Goal: Task Accomplishment & Management: Complete application form

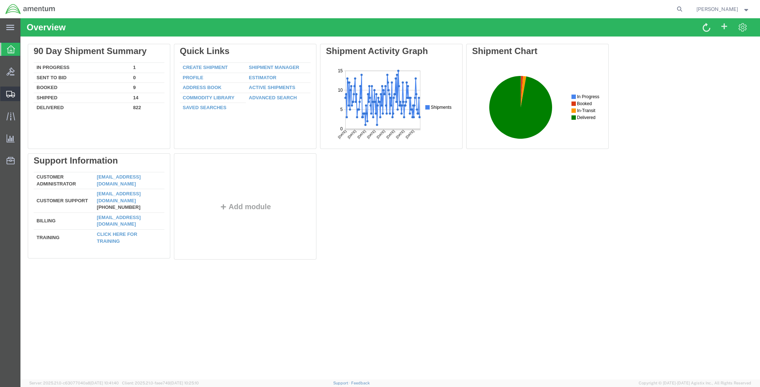
click at [0, 0] on span "Create Shipment" at bounding box center [0, 0] width 0 height 0
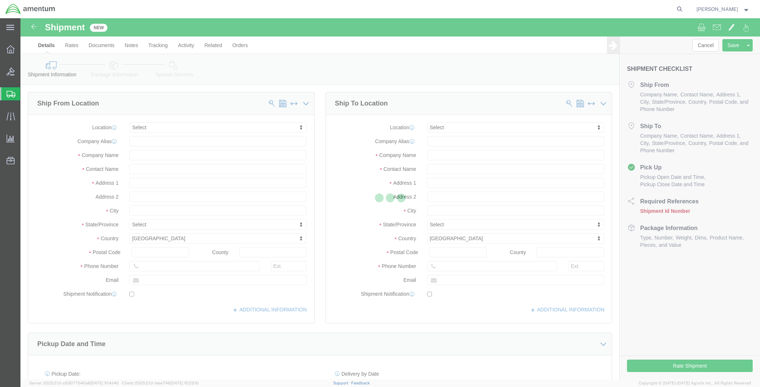
click at [150, 129] on div at bounding box center [390, 198] width 740 height 361
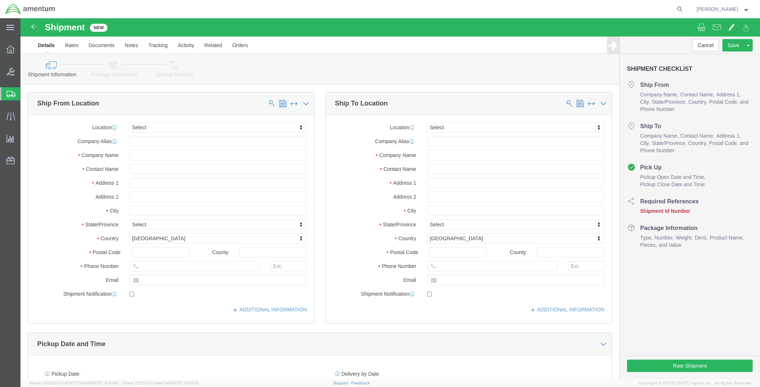
select select
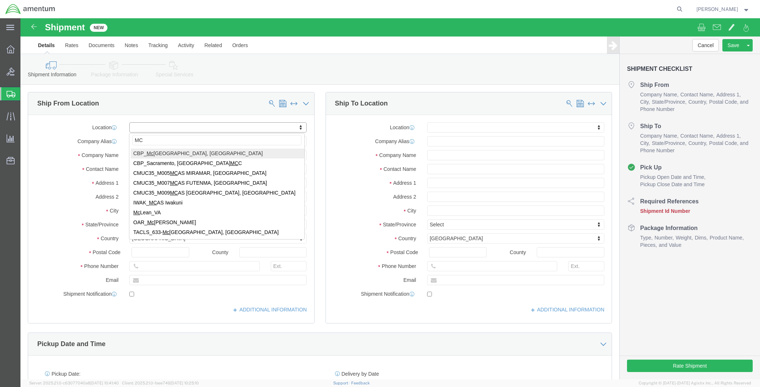
type input "MCA"
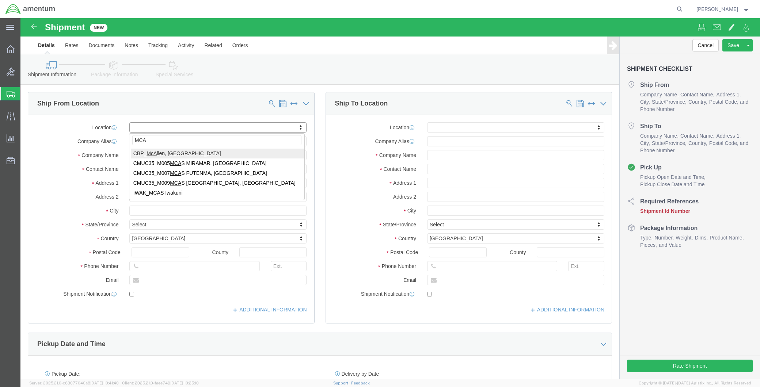
select select "49941"
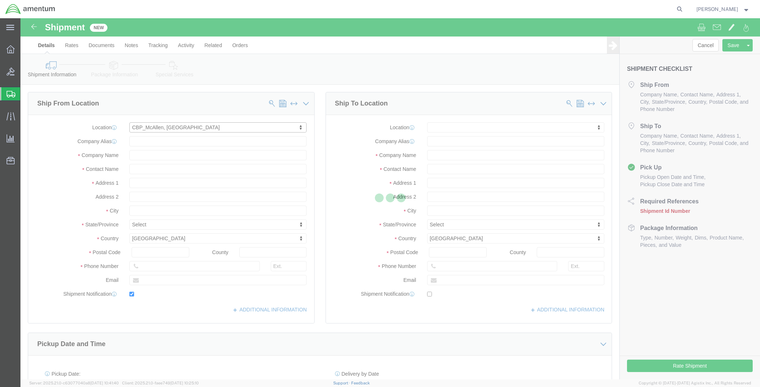
type input "[STREET_ADDRESS]"
type input "32C"
type input "78503"
type input "[PHONE_NUMBER]"
type input "[PERSON_NAME][EMAIL_ADDRESS][PERSON_NAME][DOMAIN_NAME]"
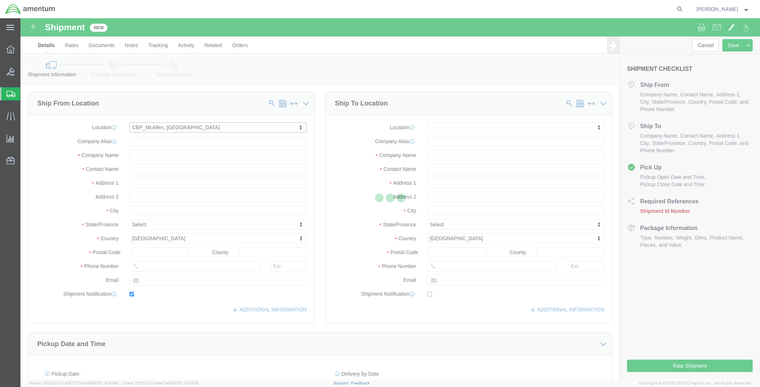
checkbox input "true"
type input "Amentum Services, Inc"
type input "[PERSON_NAME]"
type input "McAllen"
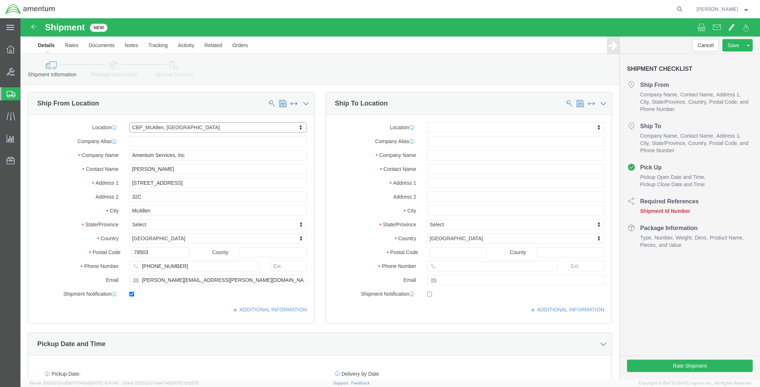
select select "[GEOGRAPHIC_DATA]"
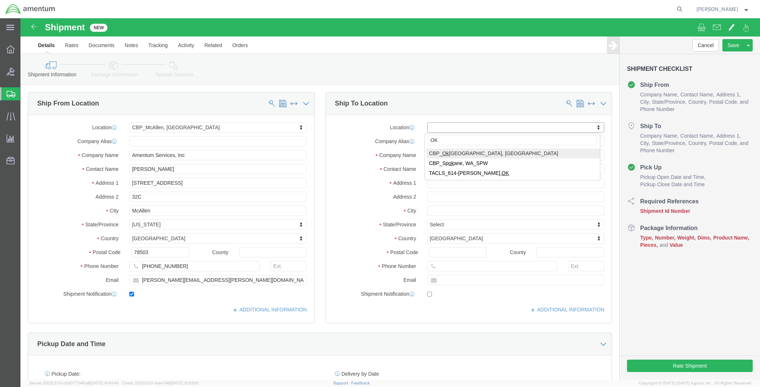
type input "OK"
select select "49916"
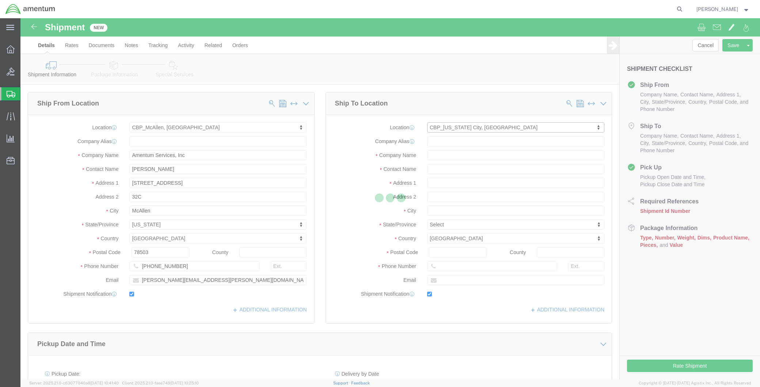
type input "5600 Air Cargo Rd"
type input "73159-1109"
type input "[PHONE_NUMBER]"
type input "[PERSON_NAME][EMAIL_ADDRESS][PERSON_NAME][DOMAIN_NAME]"
checkbox input "true"
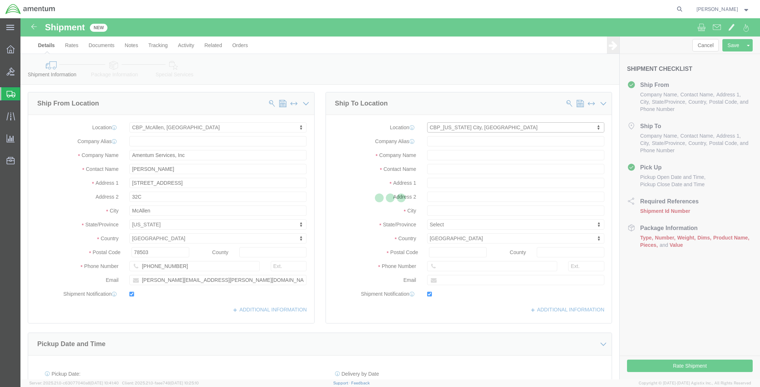
type input "Amentum Services, Inc"
type input "[PERSON_NAME]"
type input "[US_STATE][GEOGRAPHIC_DATA]"
select select "OK"
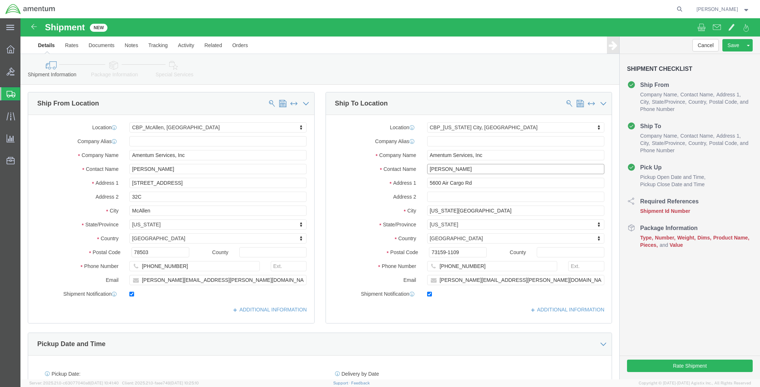
drag, startPoint x: 434, startPoint y: 154, endPoint x: 363, endPoint y: 157, distance: 71.7
click div "Location [GEOGRAPHIC_DATA][US_STATE], [GEOGRAPHIC_DATA] My Profile Location [PH…"
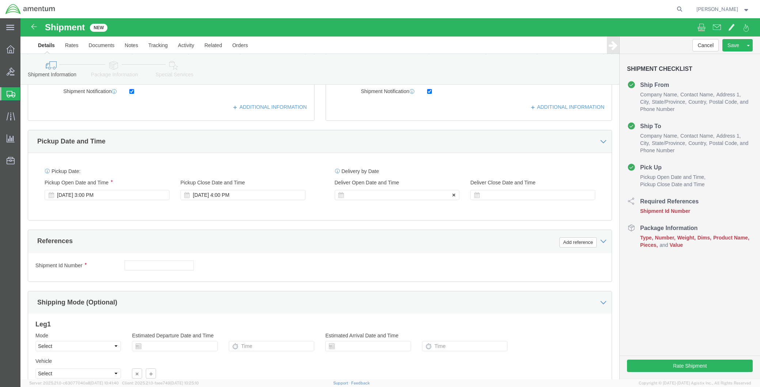
type input "SUPPLY DEPT"
click div
click input "5:00 PM"
type input "8:00 AM"
click button "Apply"
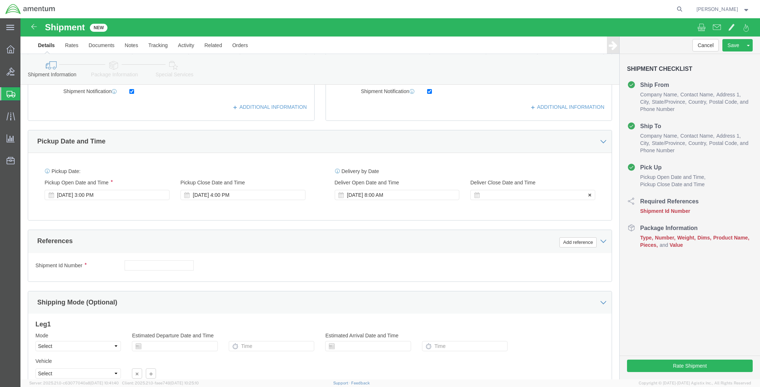
click div
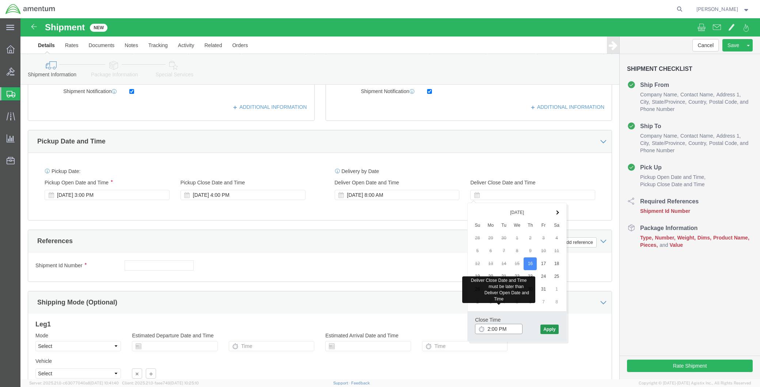
type input "2:00 PM"
click button "Apply"
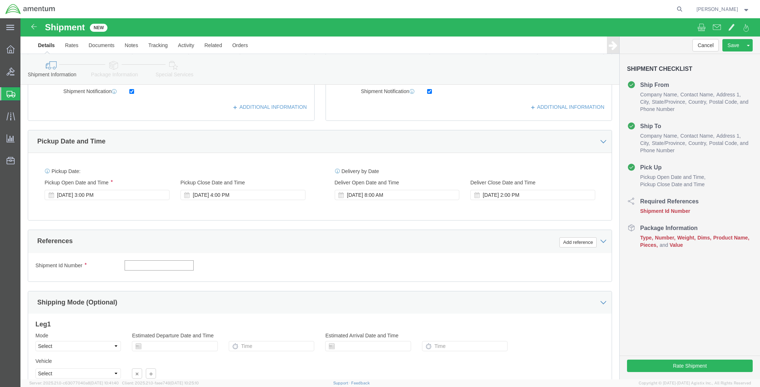
click input "text"
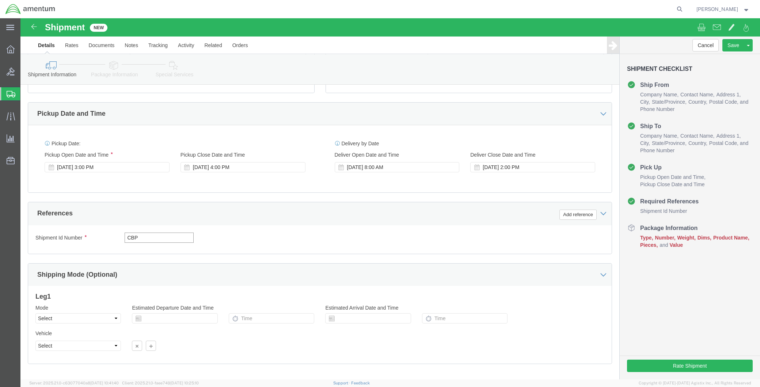
scroll to position [243, 0]
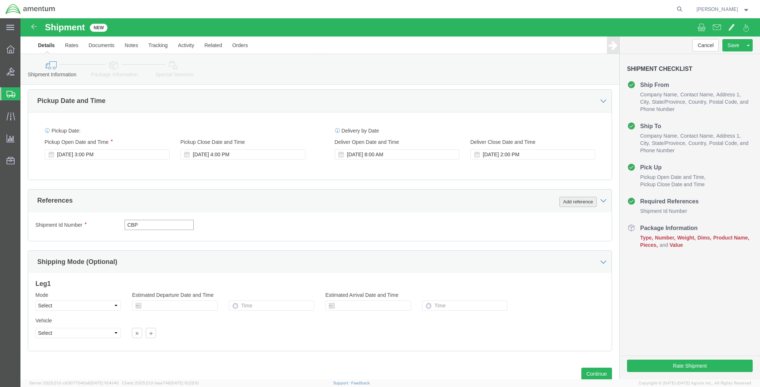
type input "CBP"
click button "Add reference"
click select "Select Account Type Activity ID Airline Appointment Number ASN Batch Request # …"
select select "DEPT"
click select "Select Account Type Activity ID Airline Appointment Number ASN Batch Request # …"
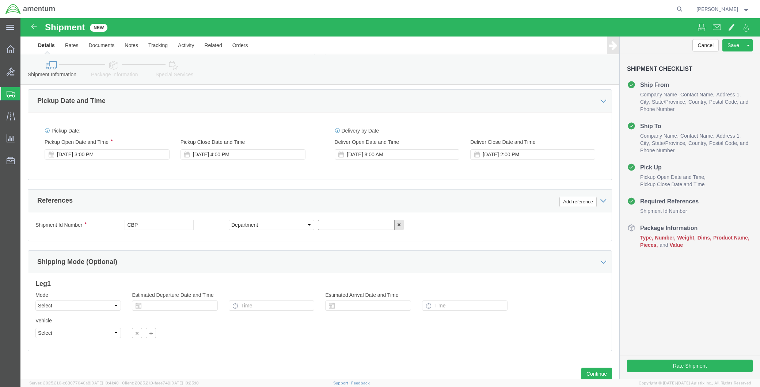
click input "text"
type input "AFT PART"
click button "Add reference"
click select "Select Account Type Activity ID Airline Appointment Number ASN Batch Request # …"
select select "CUSTREF"
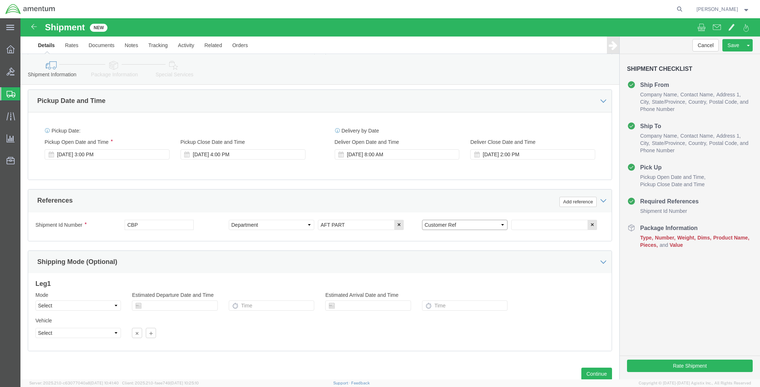
click select "Select Account Type Activity ID Airline Appointment Number ASN Batch Request # …"
drag, startPoint x: 296, startPoint y: 207, endPoint x: 257, endPoint y: 207, distance: 38.7
click div "Select Account Type Activity ID Airline Appointment Number ASN Batch Request # …"
type input "A"
type input "OKC"
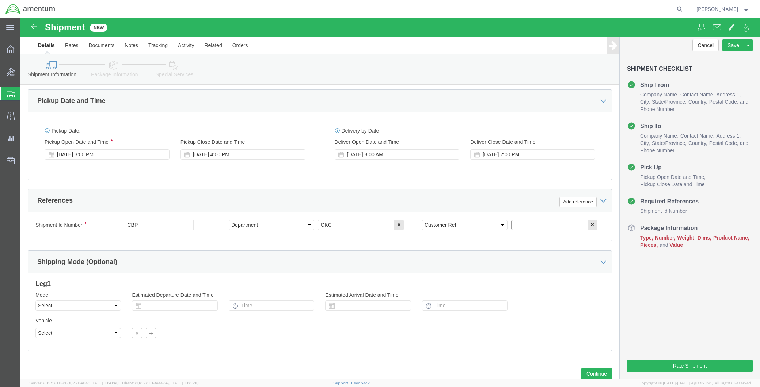
click input "text"
type input "AFT PART"
click button "Add reference"
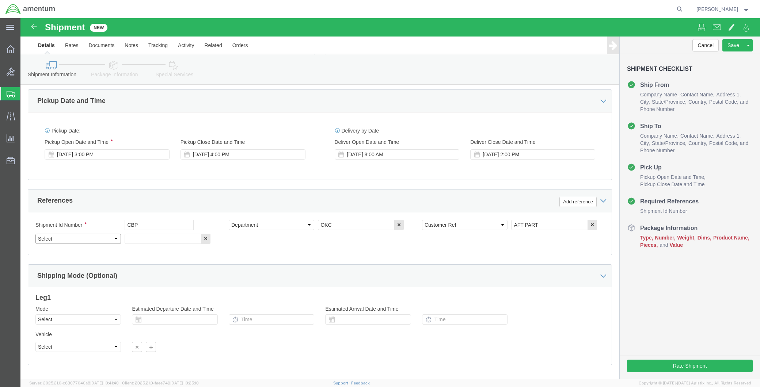
click select "Select Account Type Activity ID Airline Appointment Number ASN Batch Request # …"
select select "CUSTREF"
click select "Select Account Type Activity ID Airline Appointment Number ASN Batch Request # …"
click input "text"
drag, startPoint x: 146, startPoint y: 223, endPoint x: 179, endPoint y: 239, distance: 36.8
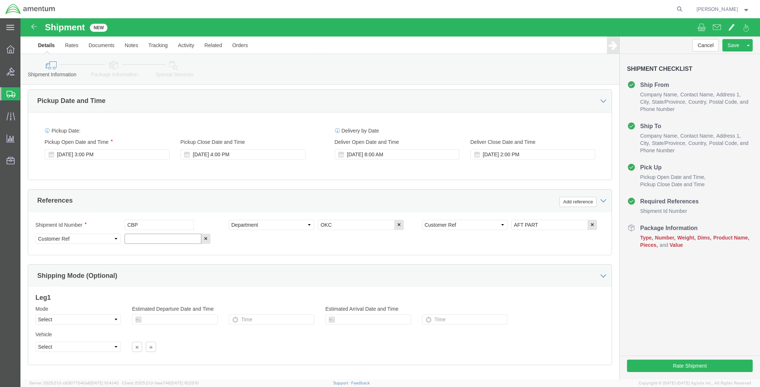
click input "text"
paste input "6118.04.03.2219.MCA.0000"
type input "6118.04.03.2219.MCA.0000"
click button "Rate Shipment"
click link "Package Information"
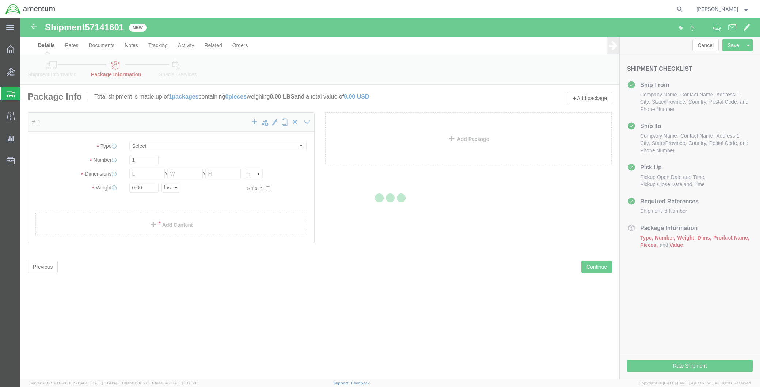
select select "CBOX"
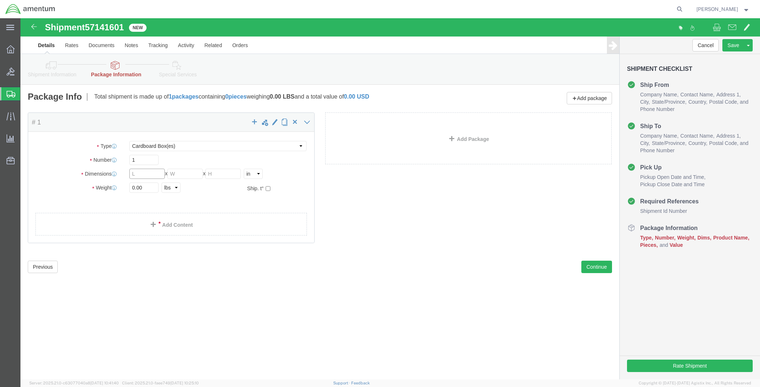
click input "text"
type input "8"
type input "4"
type input "1"
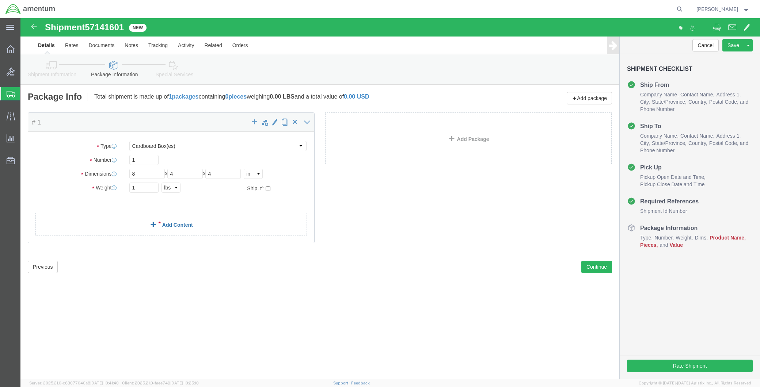
click link "Add Content"
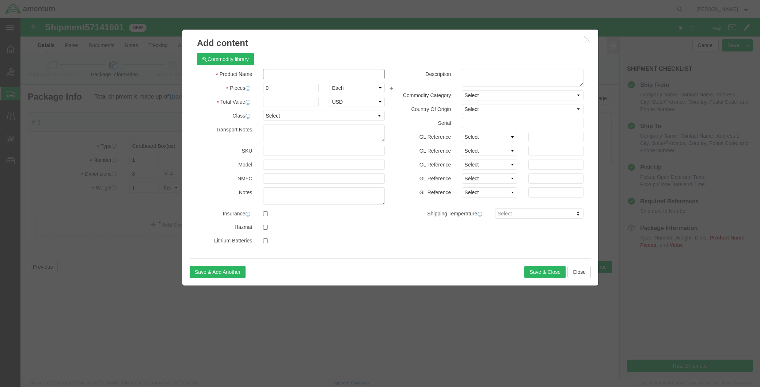
click input "text"
type input "PROTECTION GUARD"
type input "1"
click textarea
type textarea "P"
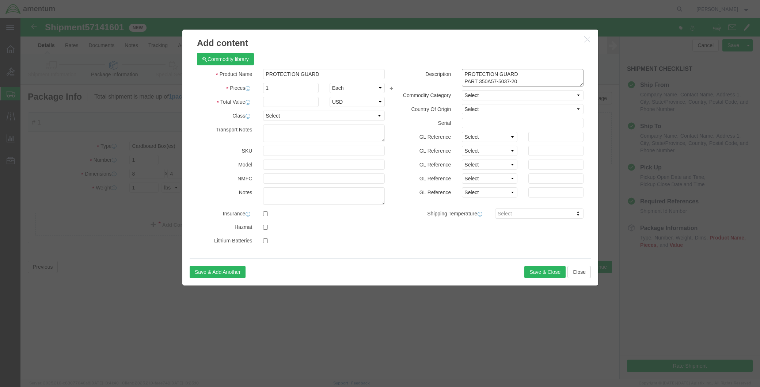
type textarea "PROTECTION GUARD PART 350A57-5037-20"
click input "text"
type input "150.00"
click button "Save & Close"
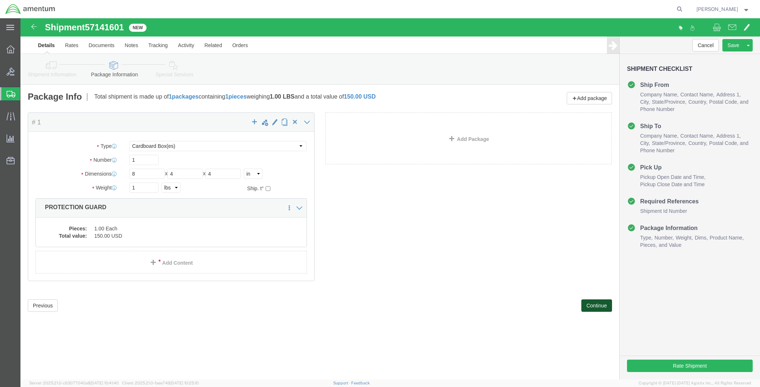
click button "Continue"
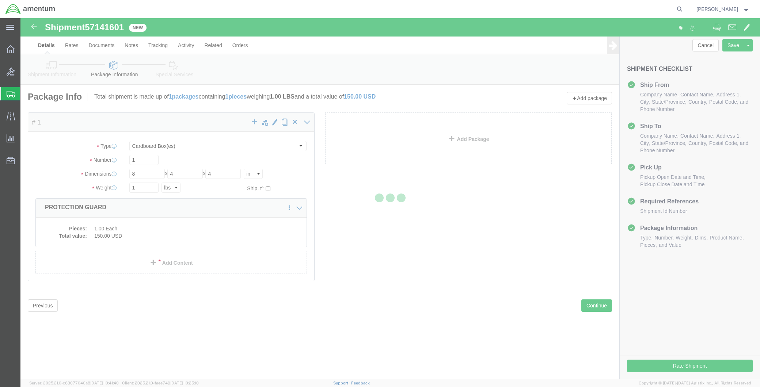
select select
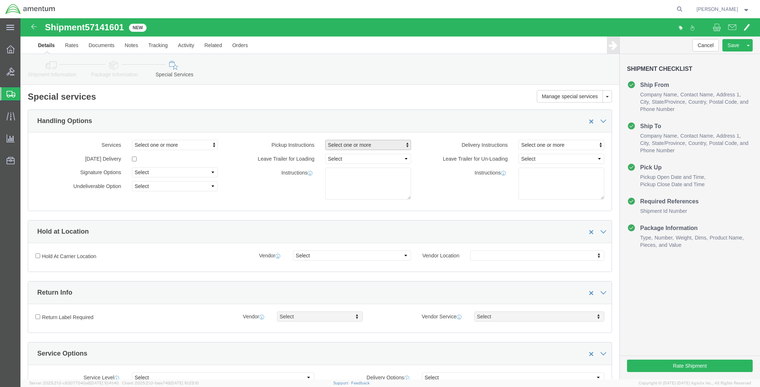
click span "Select one or more"
click link "Site Support"
select select "PICKUP_SITE_SUPPORT"
click div "Instructions"
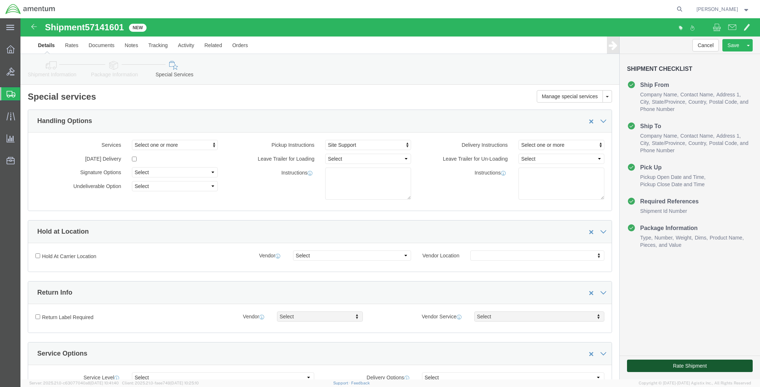
click button "Rate Shipment"
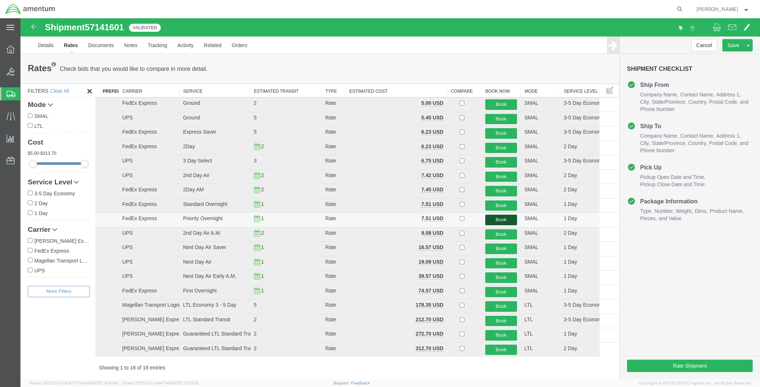
click at [503, 220] on button "Book" at bounding box center [501, 220] width 32 height 11
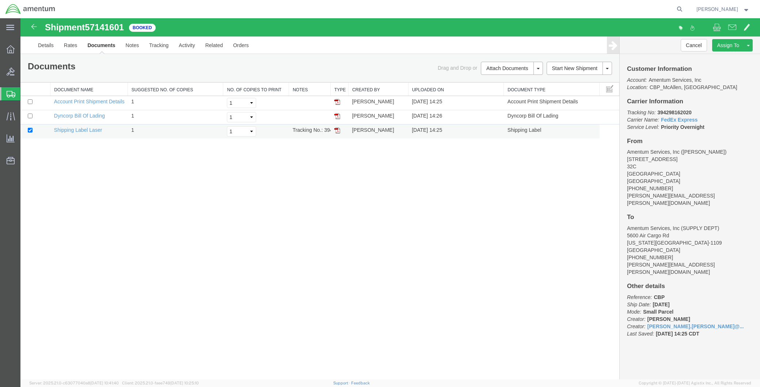
click at [337, 133] on td at bounding box center [340, 132] width 18 height 14
click at [337, 130] on img at bounding box center [337, 131] width 6 height 6
